Goal: Transaction & Acquisition: Download file/media

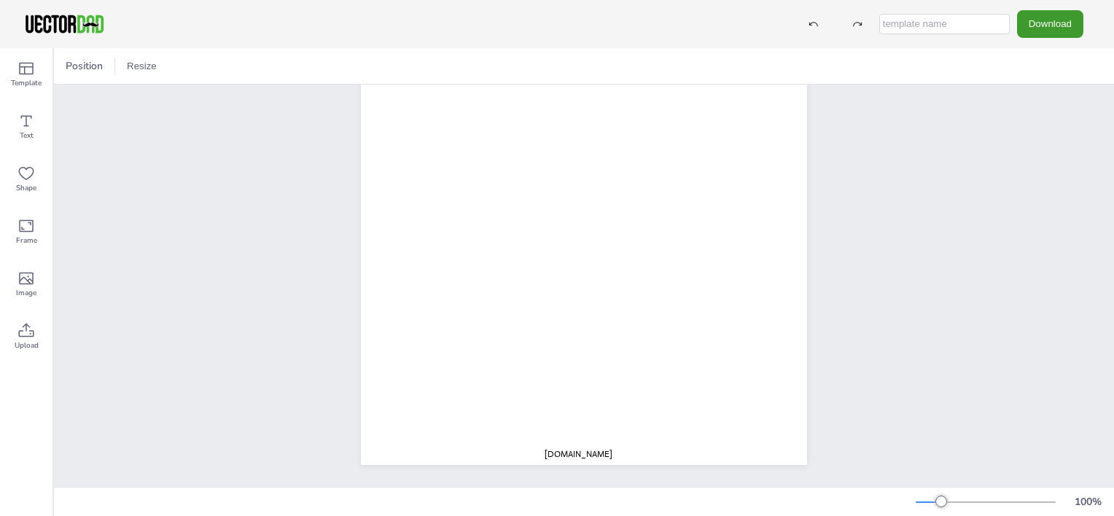
scroll to position [219, 0]
click at [1032, 26] on button "Download" at bounding box center [1050, 23] width 66 height 27
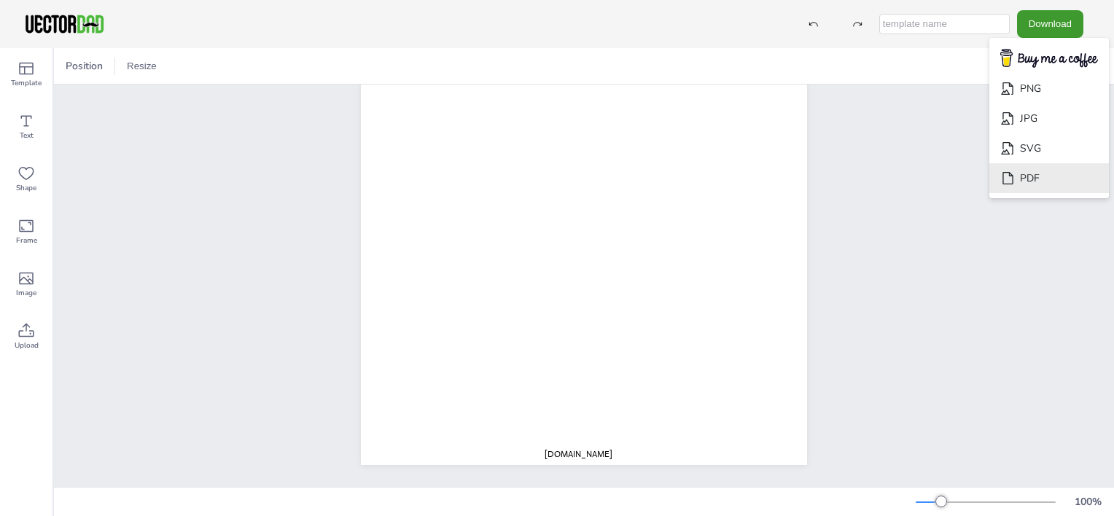
click at [1027, 175] on li "PDF" at bounding box center [1049, 178] width 120 height 30
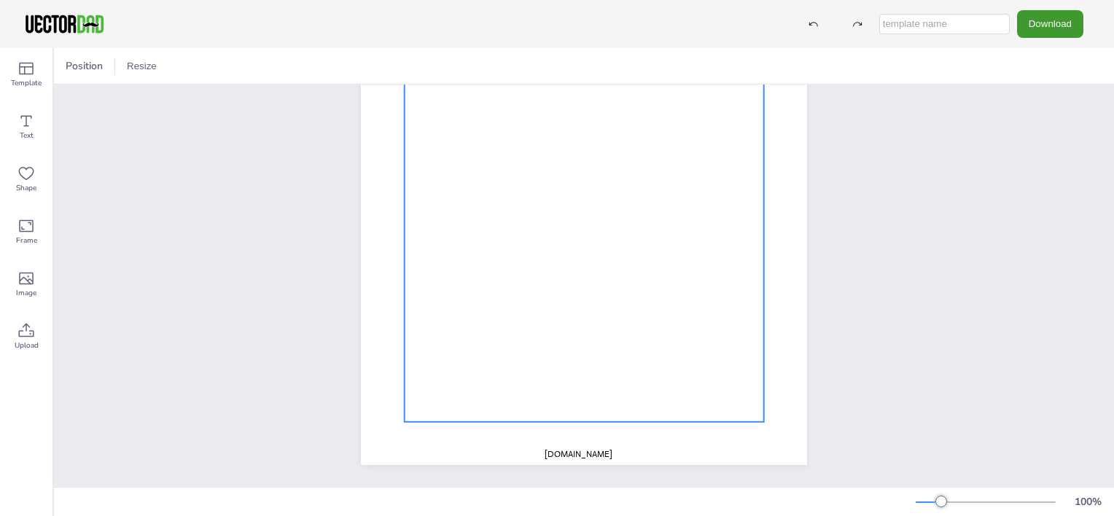
scroll to position [0, 0]
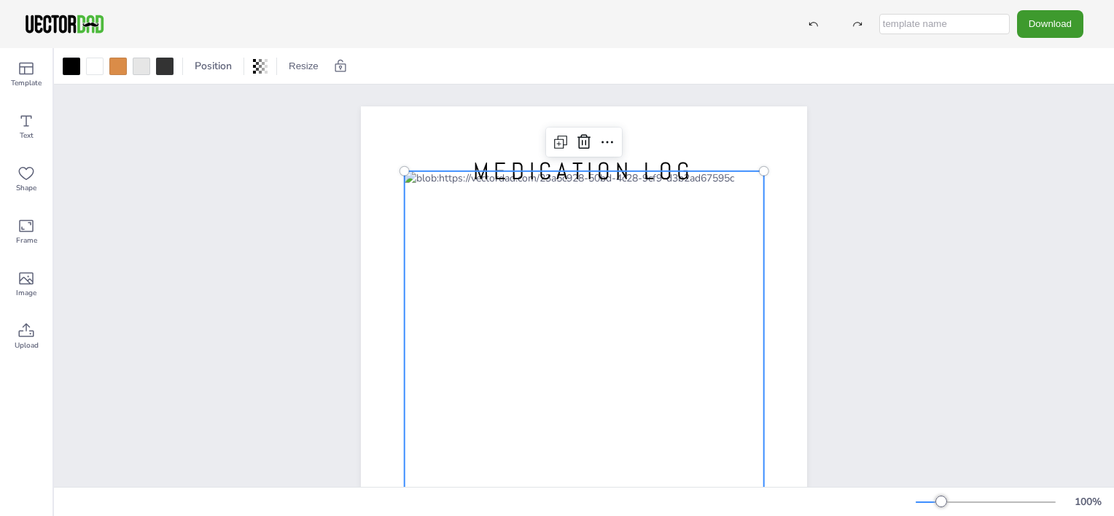
click at [572, 293] on div at bounding box center [584, 405] width 359 height 469
click at [522, 284] on div at bounding box center [584, 405] width 359 height 469
click at [626, 176] on span "MEDICATION LOG" at bounding box center [584, 171] width 222 height 31
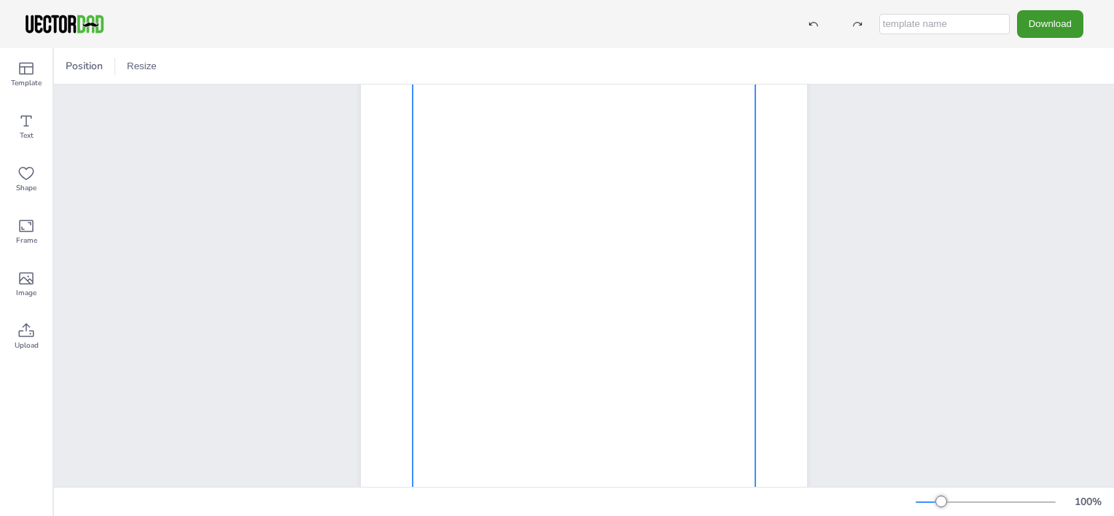
scroll to position [229, 0]
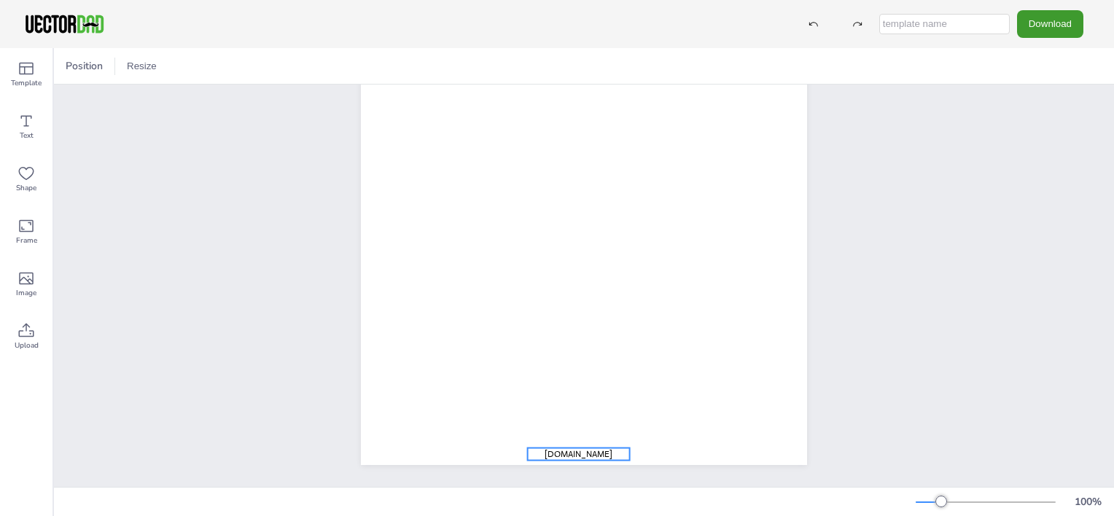
click at [594, 448] on span "[DOMAIN_NAME]" at bounding box center [579, 454] width 68 height 12
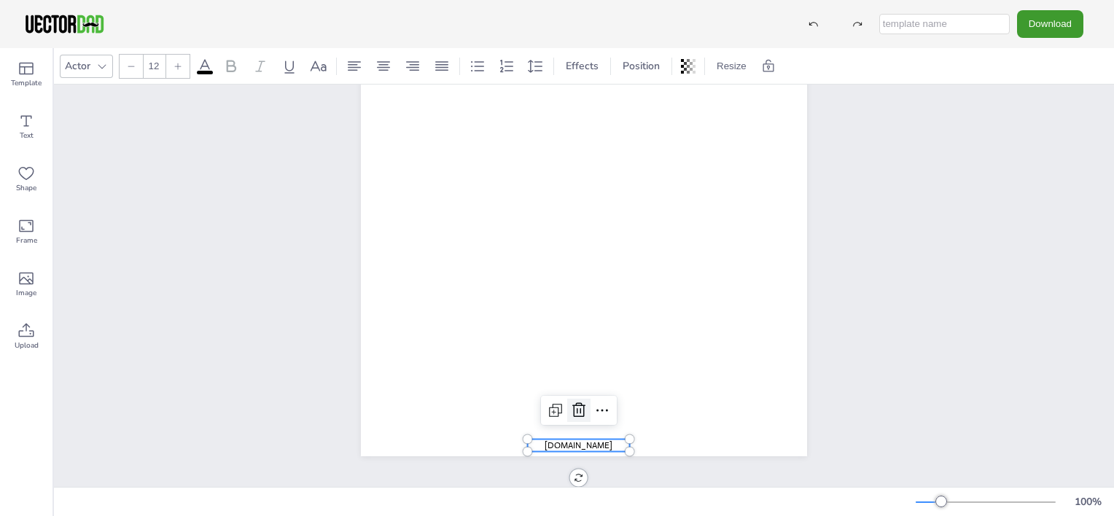
click at [570, 407] on icon at bounding box center [578, 410] width 17 height 17
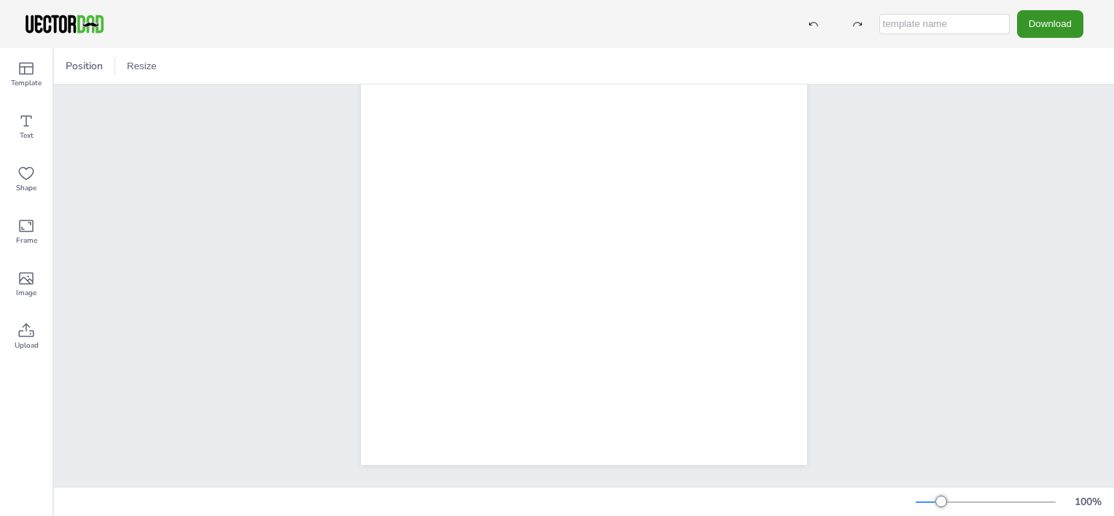
click at [1052, 24] on button "Download" at bounding box center [1050, 23] width 66 height 27
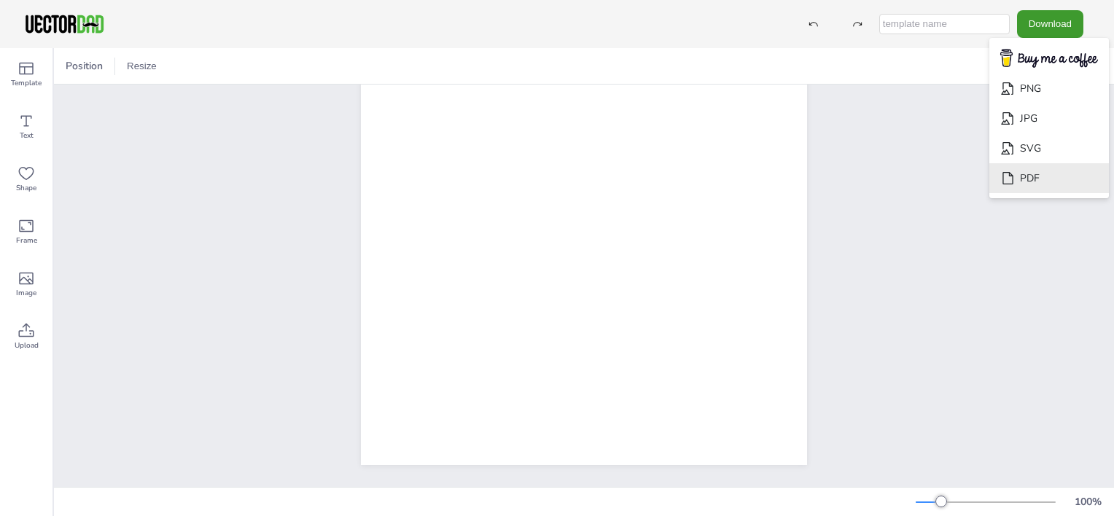
click at [1024, 171] on li "PDF" at bounding box center [1049, 178] width 120 height 30
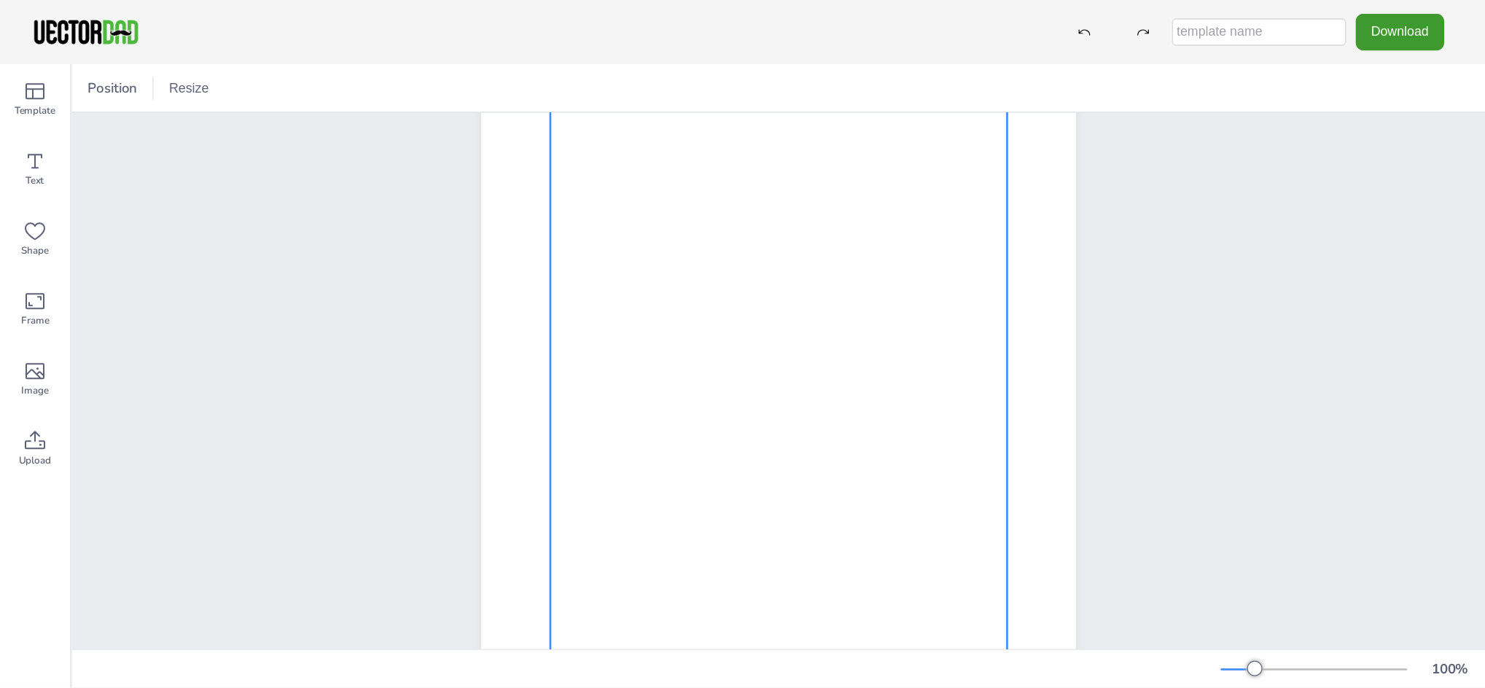
scroll to position [0, 0]
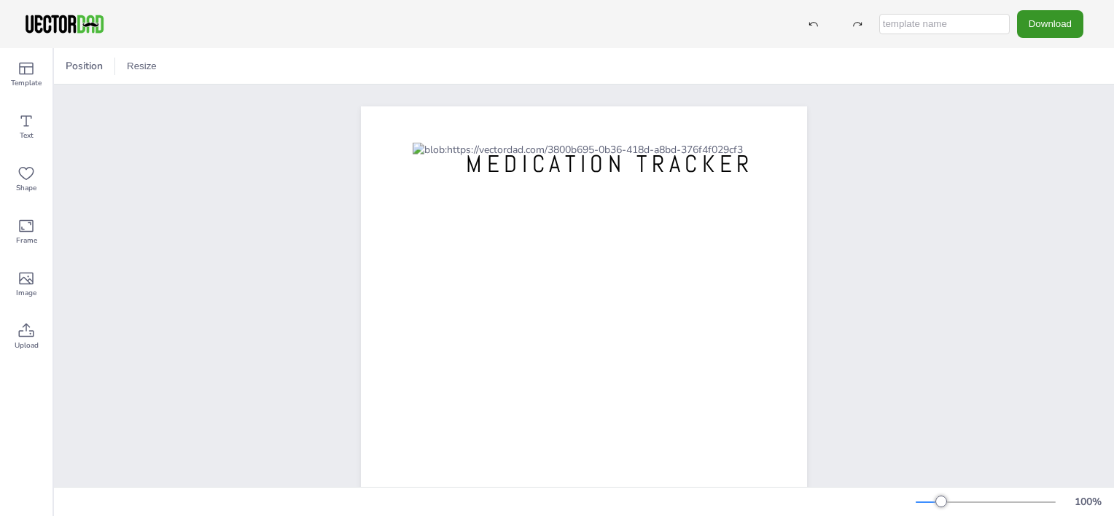
click at [1056, 26] on button "Download" at bounding box center [1050, 23] width 66 height 27
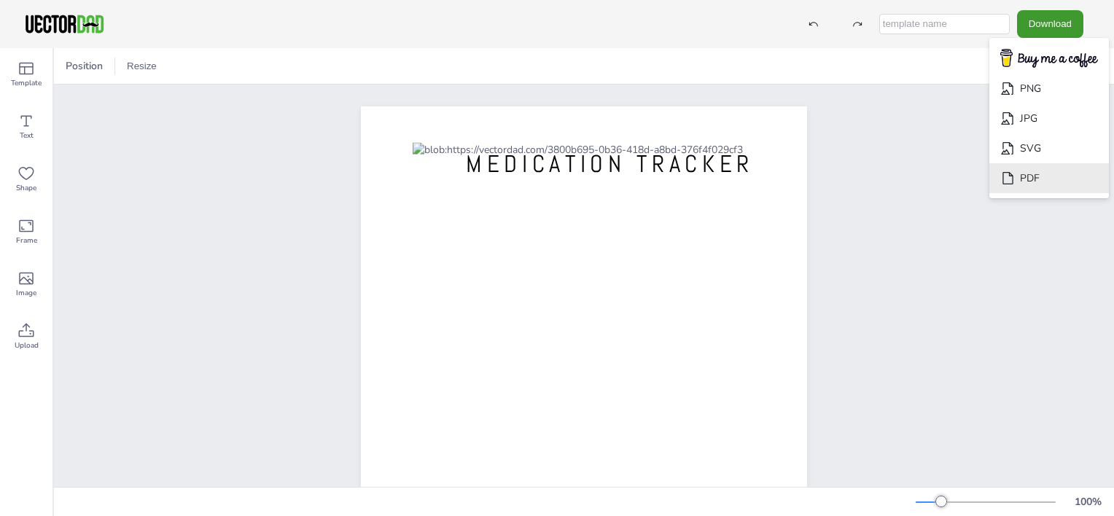
click at [1032, 177] on li "PDF" at bounding box center [1049, 178] width 120 height 30
